Goal: Information Seeking & Learning: Learn about a topic

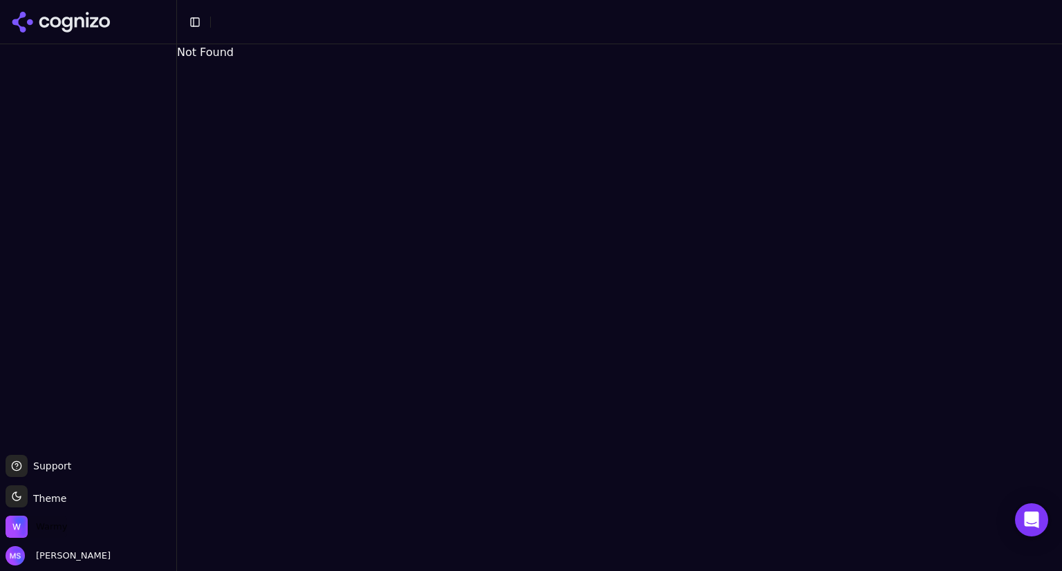
click at [50, 526] on span "Warmy" at bounding box center [51, 526] width 31 height 12
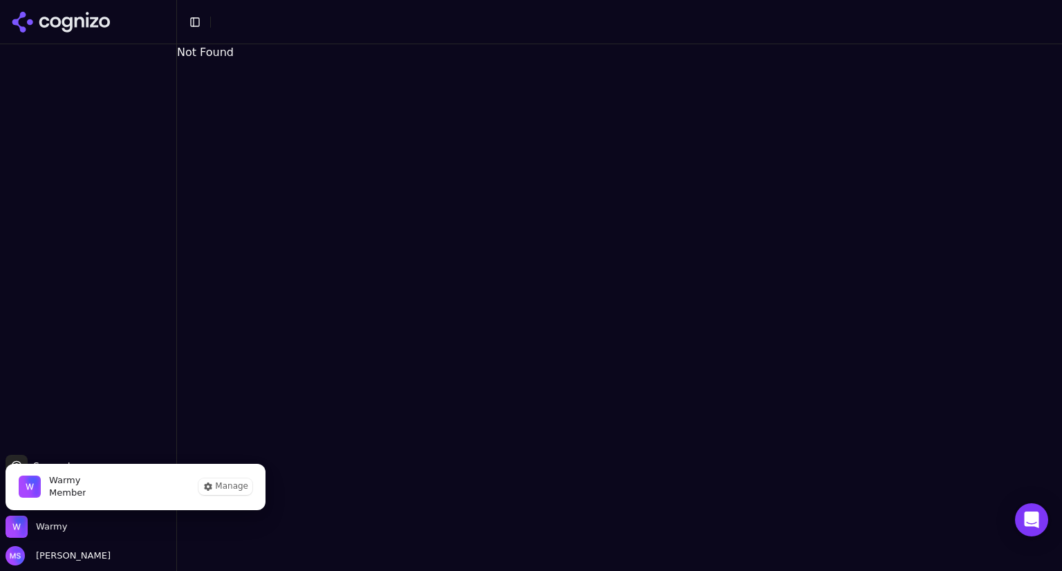
click at [54, 490] on span "Member" at bounding box center [67, 493] width 37 height 12
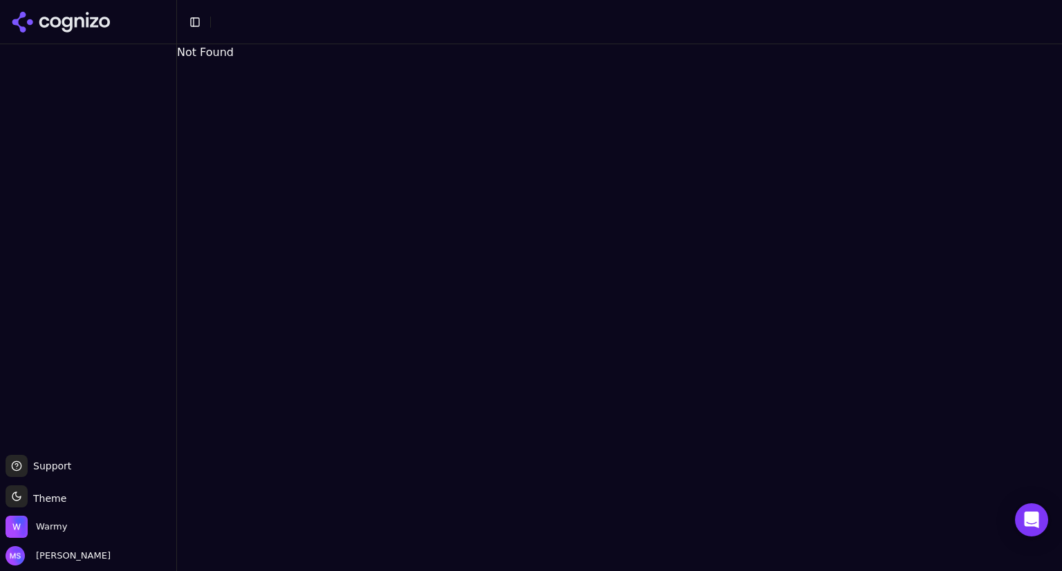
click at [103, 25] on icon at bounding box center [104, 22] width 11 height 11
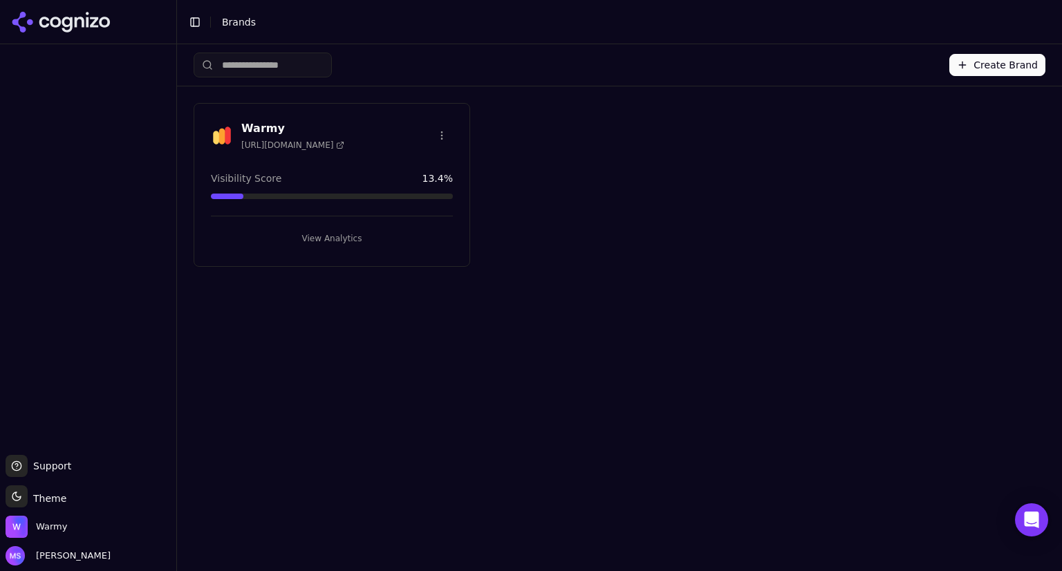
click at [393, 134] on div "Warmy [URL][DOMAIN_NAME]" at bounding box center [332, 135] width 242 height 30
click at [338, 233] on button "View Analytics" at bounding box center [332, 238] width 242 height 22
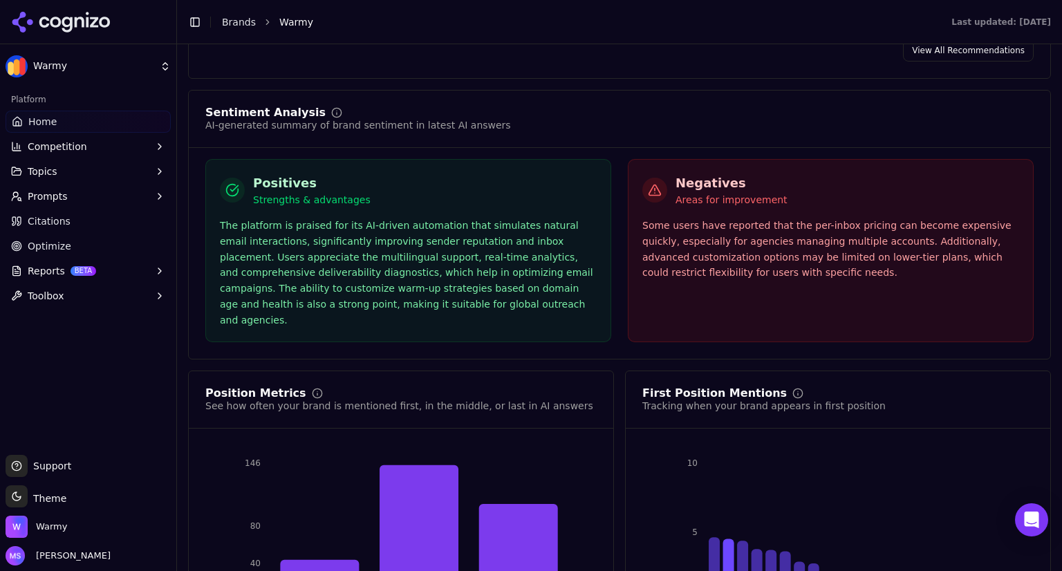
scroll to position [2474, 0]
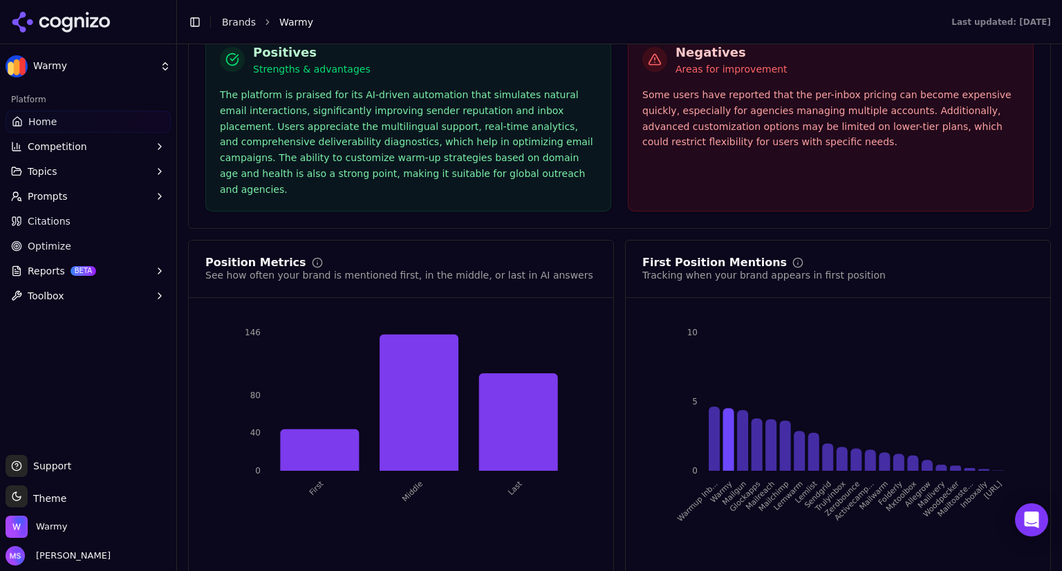
click at [115, 149] on button "Competition" at bounding box center [88, 146] width 165 height 22
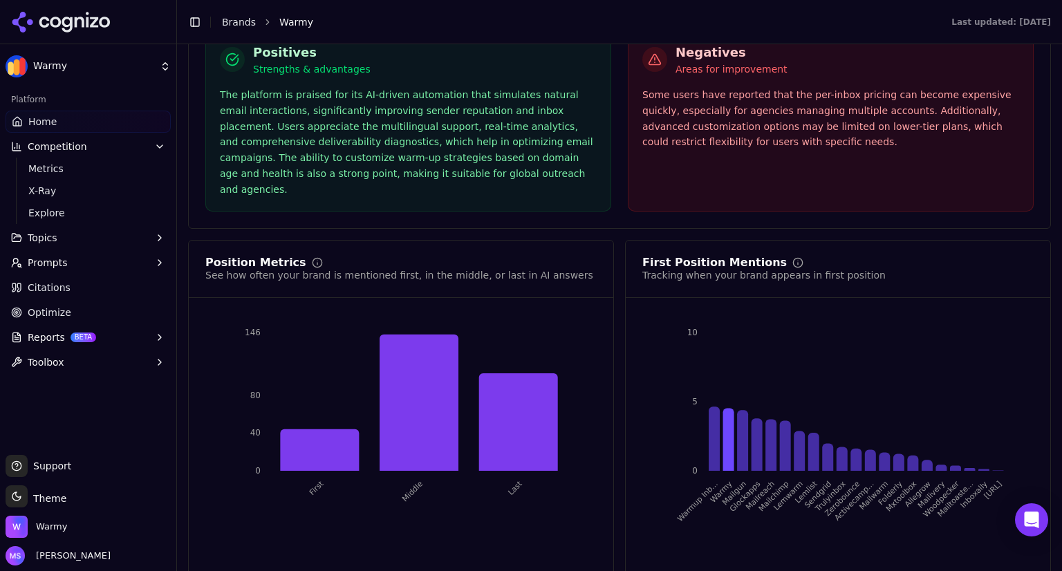
click at [102, 234] on button "Topics" at bounding box center [88, 238] width 165 height 22
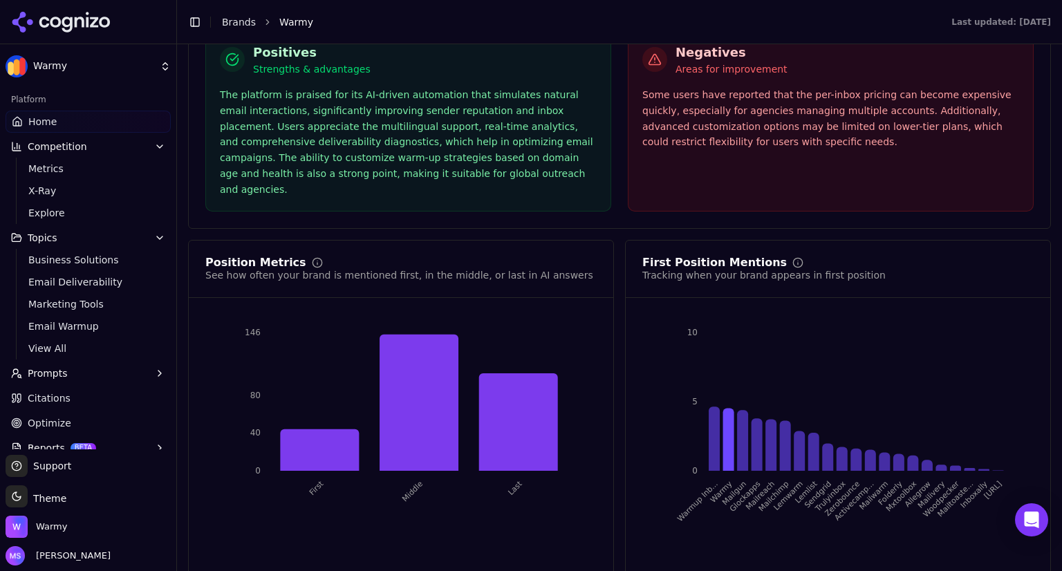
click at [101, 288] on span "Email Deliverability" at bounding box center [88, 282] width 120 height 14
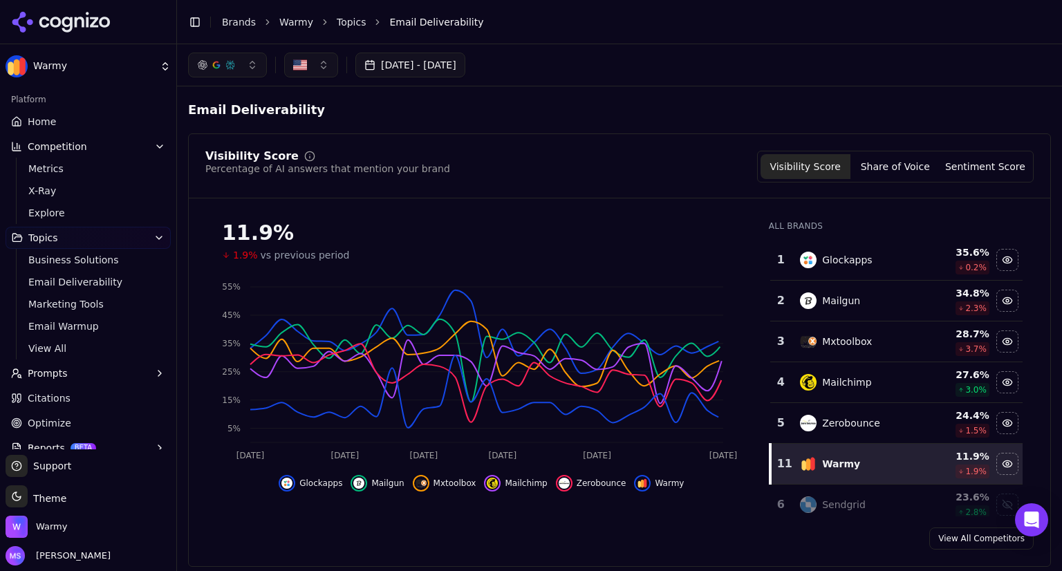
scroll to position [40, 0]
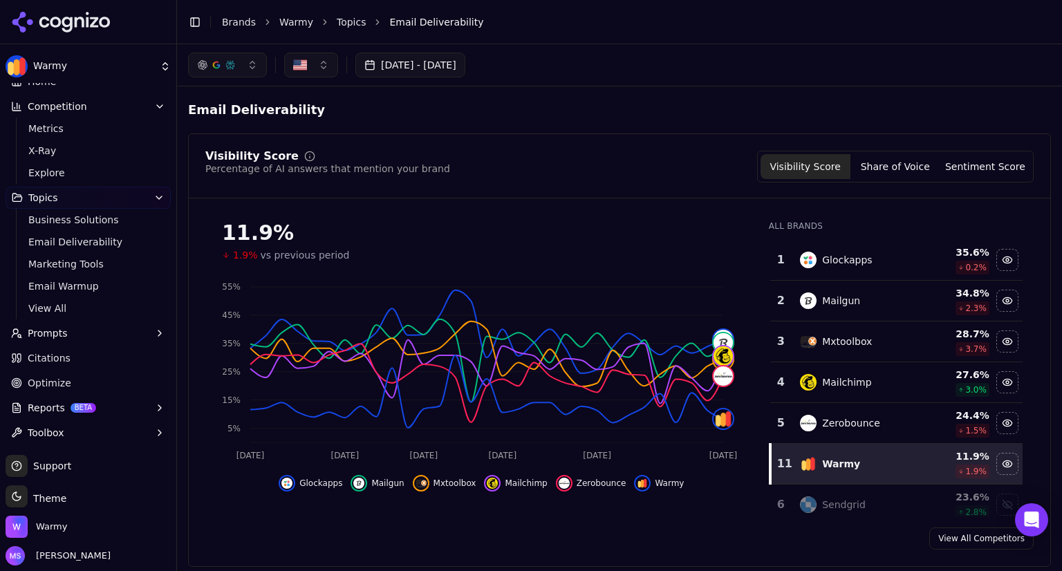
click at [105, 328] on button "Prompts" at bounding box center [88, 333] width 165 height 22
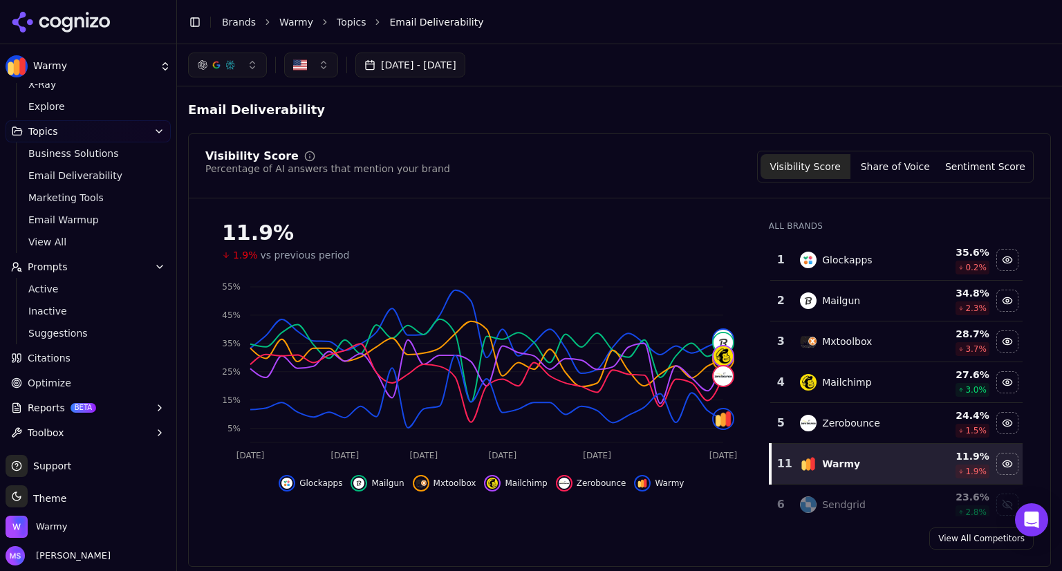
click at [107, 366] on link "Citations" at bounding box center [88, 358] width 165 height 22
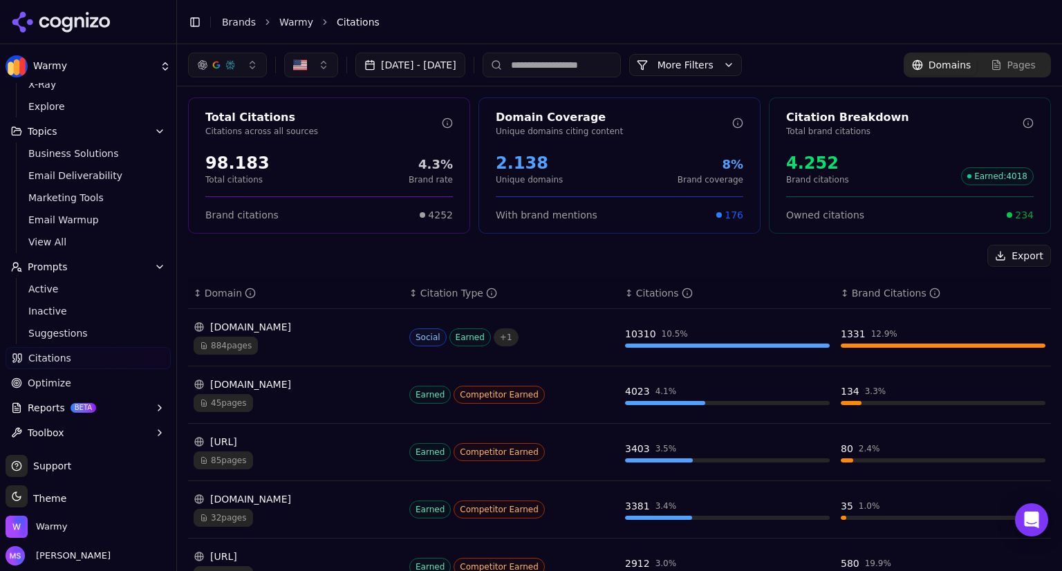
click at [698, 250] on div "Export" at bounding box center [619, 256] width 863 height 22
